Goal: Information Seeking & Learning: Learn about a topic

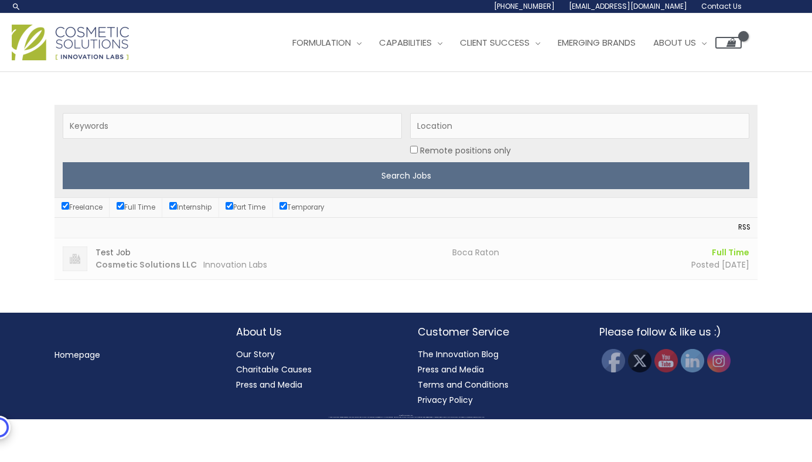
click at [114, 254] on h3 "Test Job" at bounding box center [270, 253] width 349 height 12
click at [109, 51] on img at bounding box center [70, 43] width 117 height 36
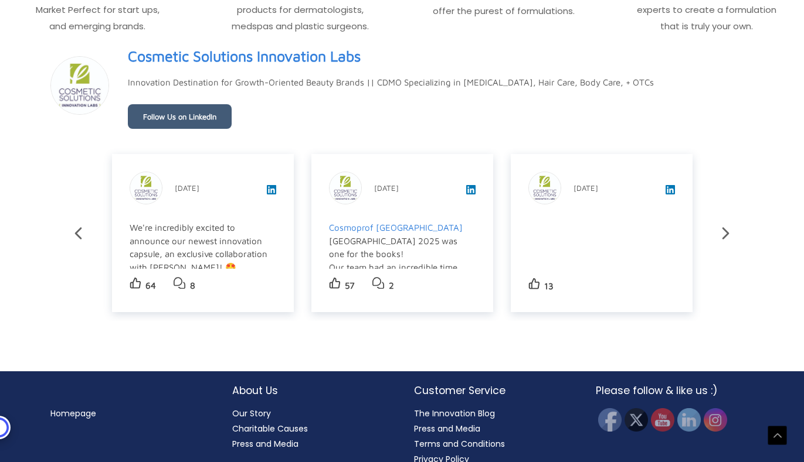
scroll to position [186, 0]
click at [687, 425] on img at bounding box center [688, 420] width 26 height 26
